Goal: Find specific page/section: Find specific page/section

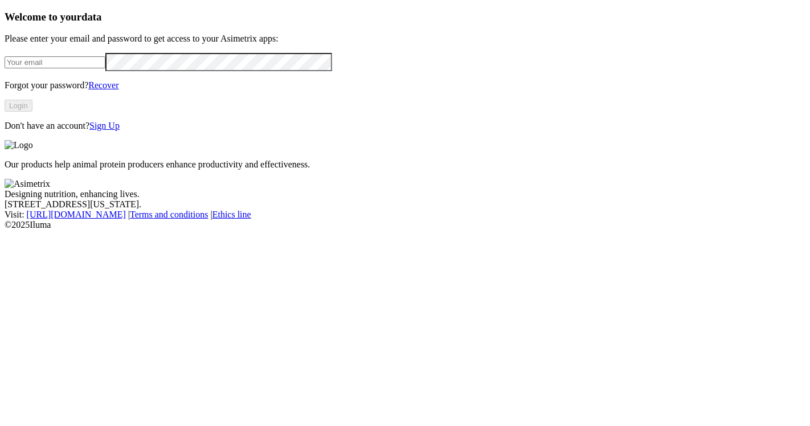
type input "[PERSON_NAME][EMAIL_ADDRESS][DOMAIN_NAME]"
click at [176, 131] on div "Welcome to your data Please enter your email and password to get access to your…" at bounding box center [405, 71] width 800 height 120
click at [32, 112] on button "Login" at bounding box center [19, 106] width 28 height 12
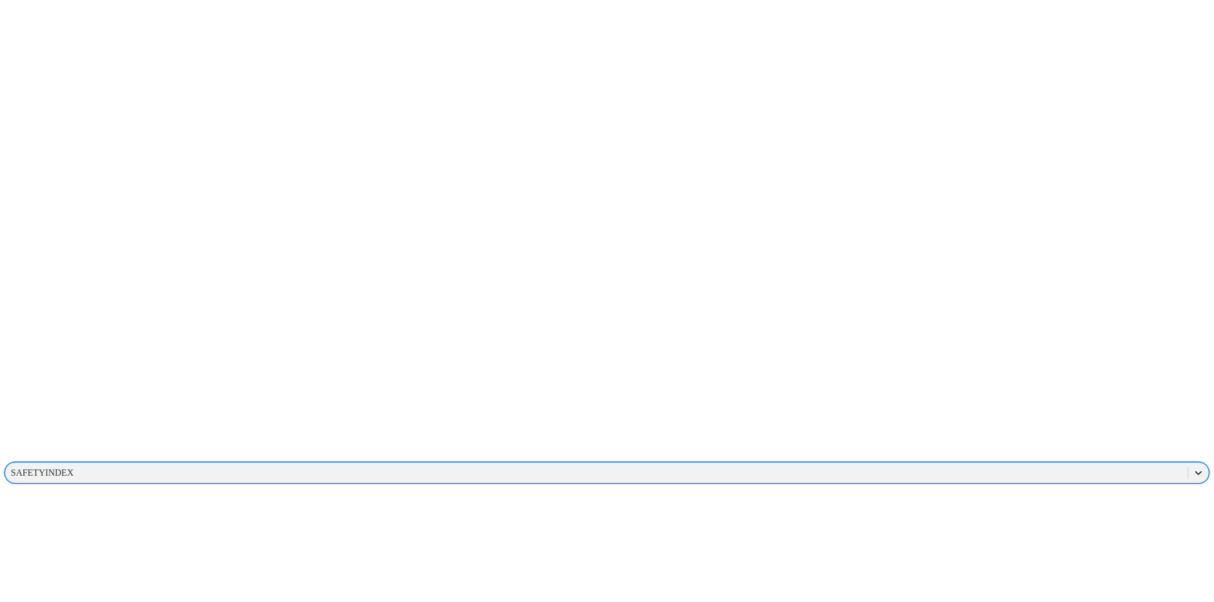
click at [809, 425] on icon at bounding box center [1198, 472] width 11 height 11
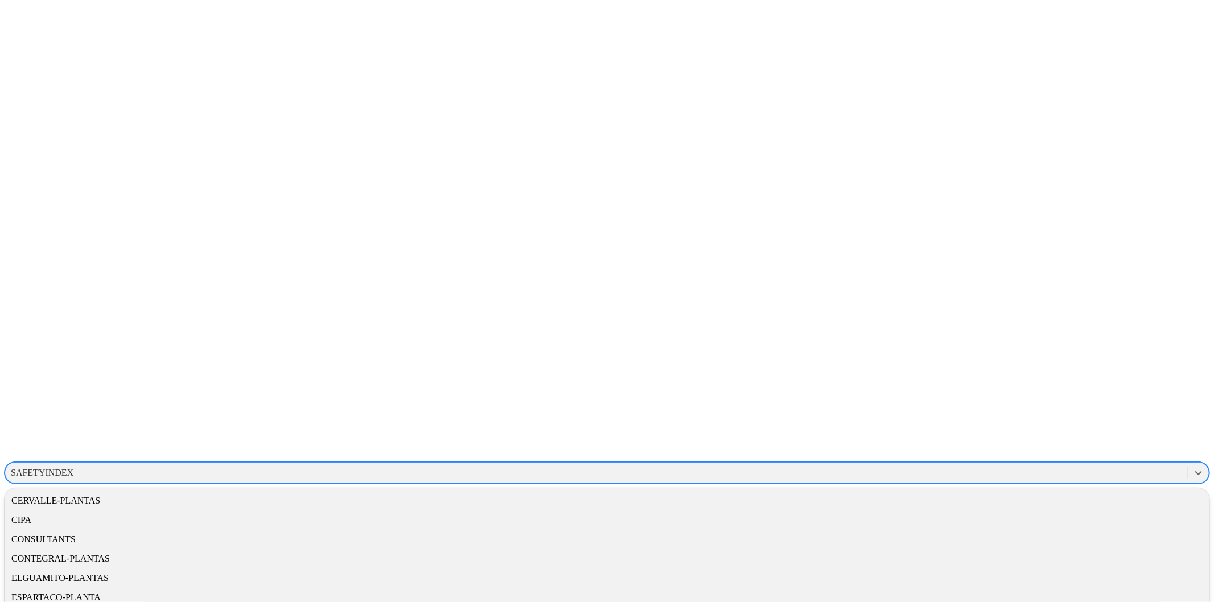
scroll to position [253, 0]
click at [809, 425] on div "CONSULTANTS" at bounding box center [607, 537] width 1205 height 19
